Goal: Navigation & Orientation: Find specific page/section

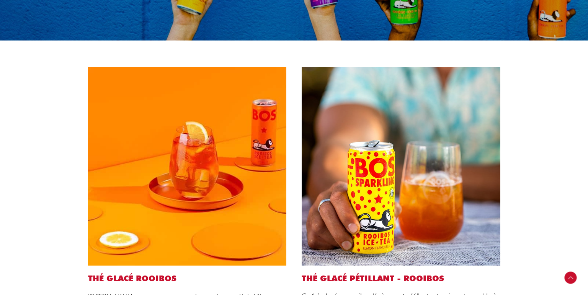
scroll to position [202, 0]
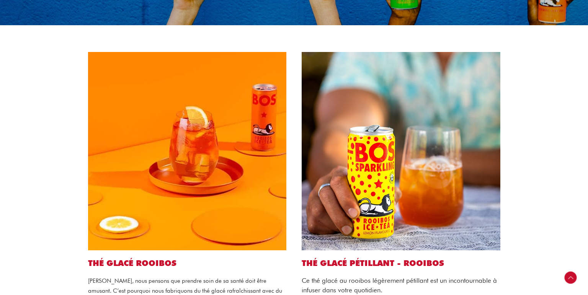
click at [218, 123] on img at bounding box center [187, 151] width 199 height 199
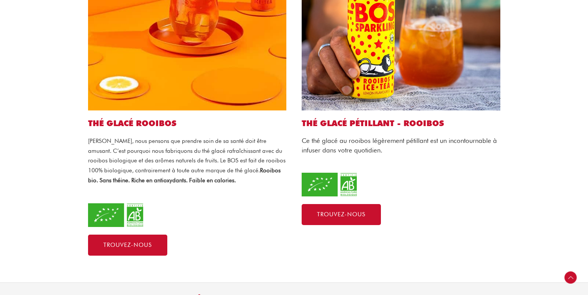
scroll to position [364, 0]
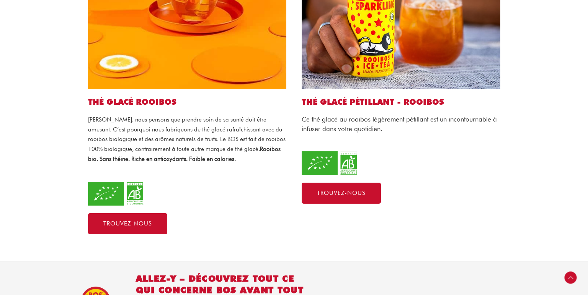
click at [168, 115] on p "Chez BOS, nous pensons que prendre soin de sa santé doit être amusant. C’est po…" at bounding box center [187, 139] width 199 height 49
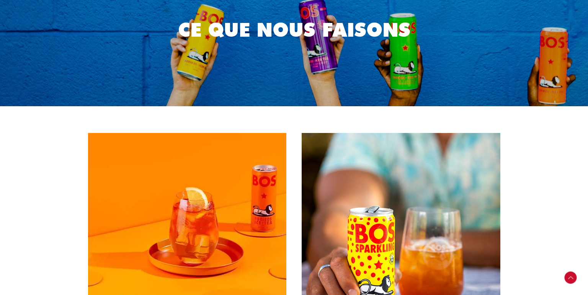
scroll to position [0, 0]
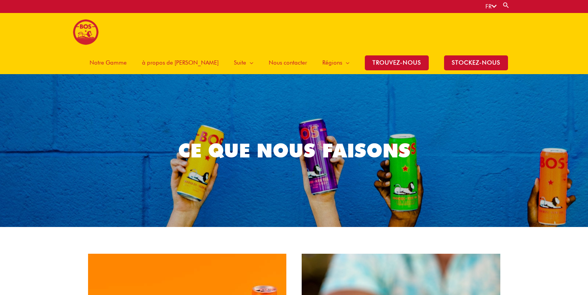
click at [127, 51] on span "Notre Gamme" at bounding box center [108, 62] width 37 height 23
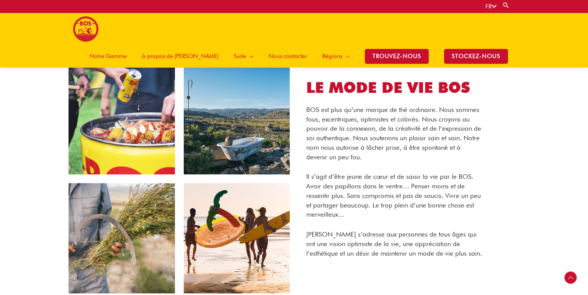
scroll to position [520, 0]
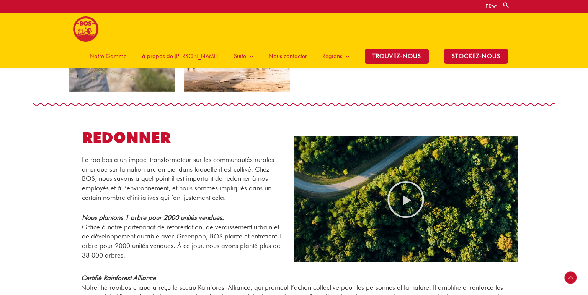
click at [90, 33] on img at bounding box center [86, 29] width 26 height 26
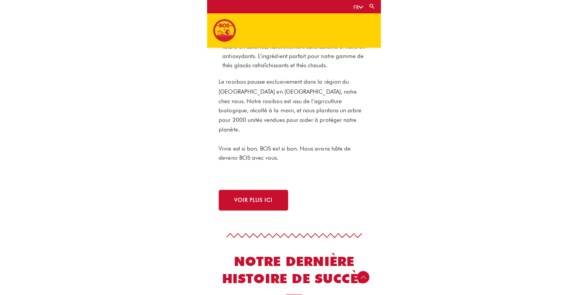
scroll to position [351, 0]
